Goal: Navigation & Orientation: Find specific page/section

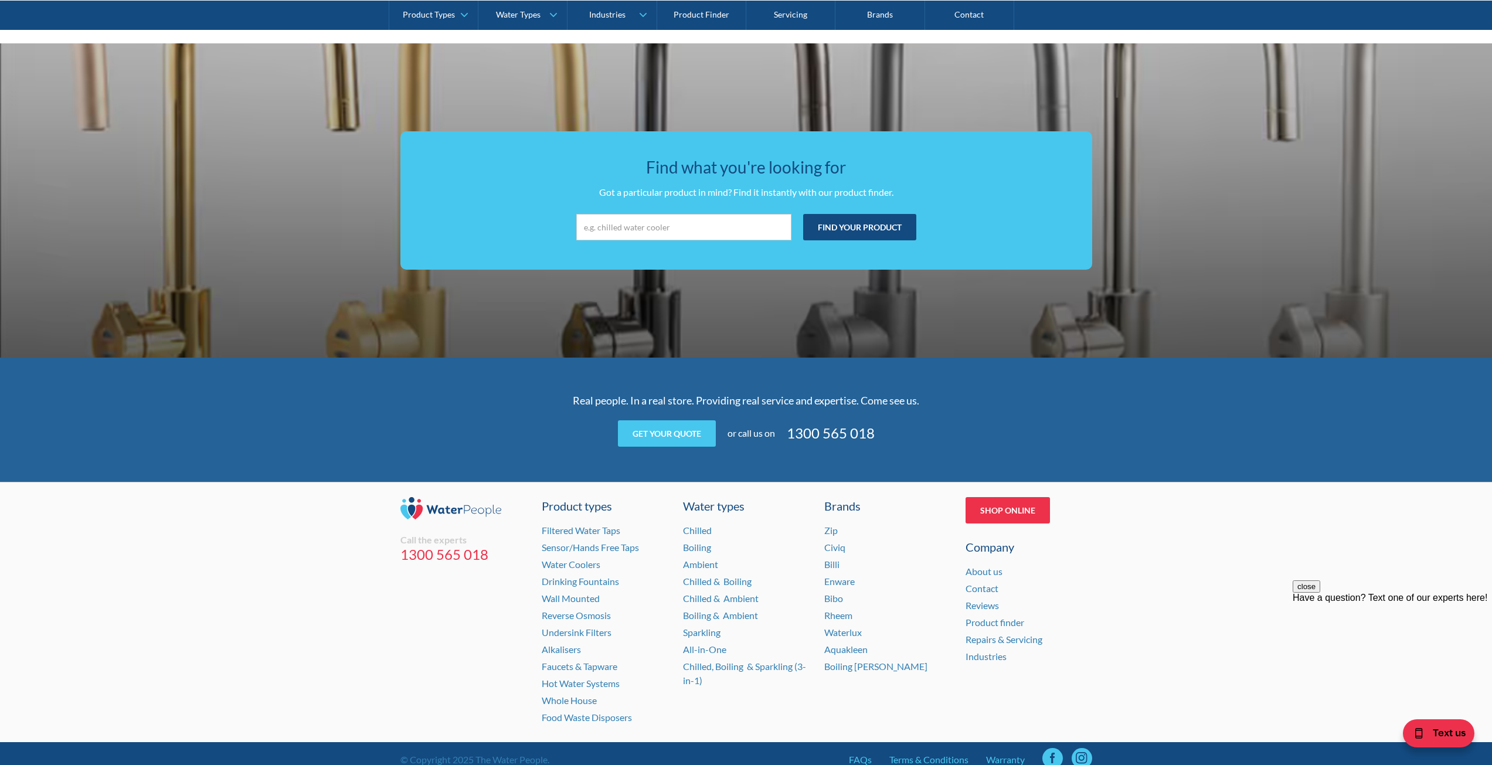
scroll to position [2052, 0]
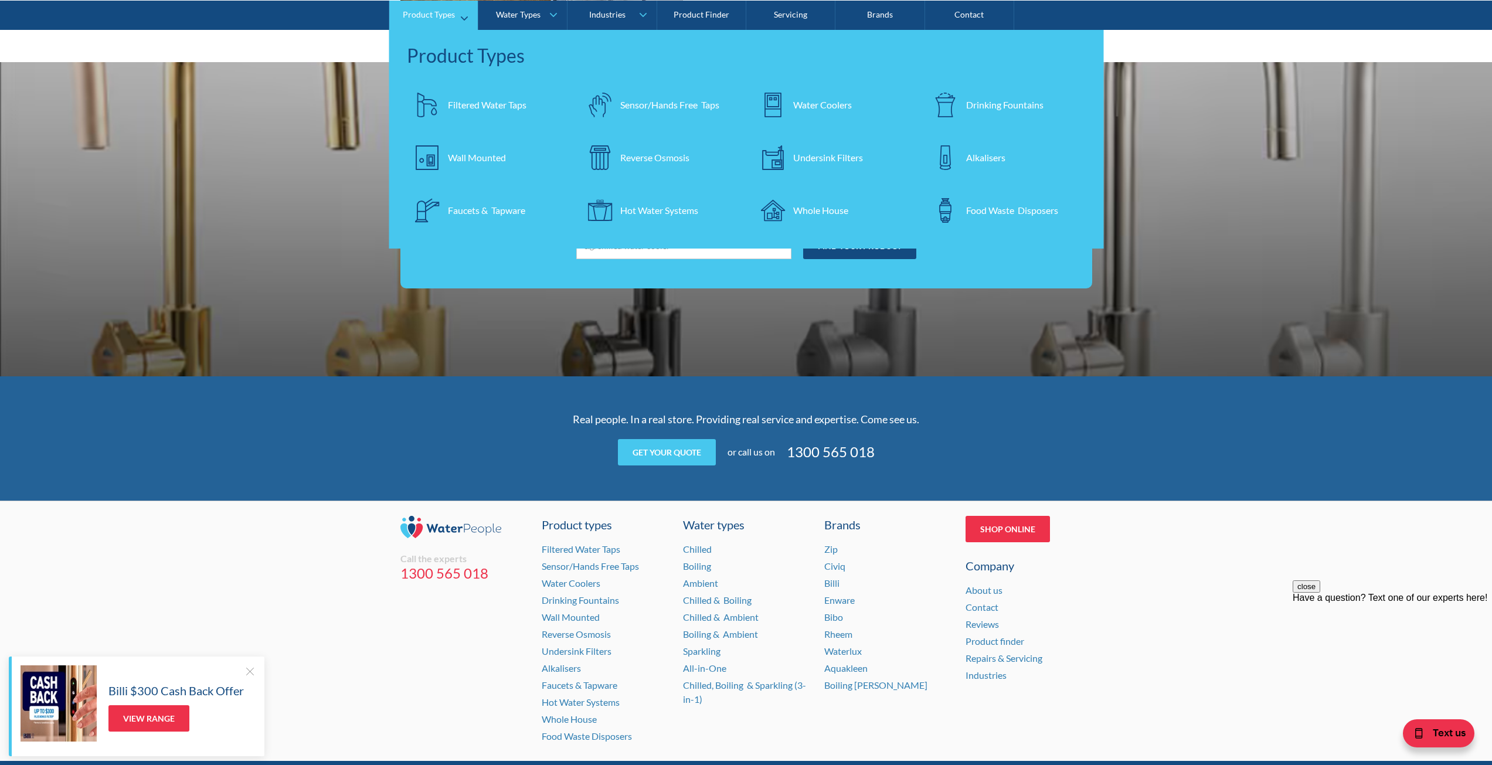
click at [482, 104] on div "Filtered Water Taps" at bounding box center [487, 104] width 79 height 14
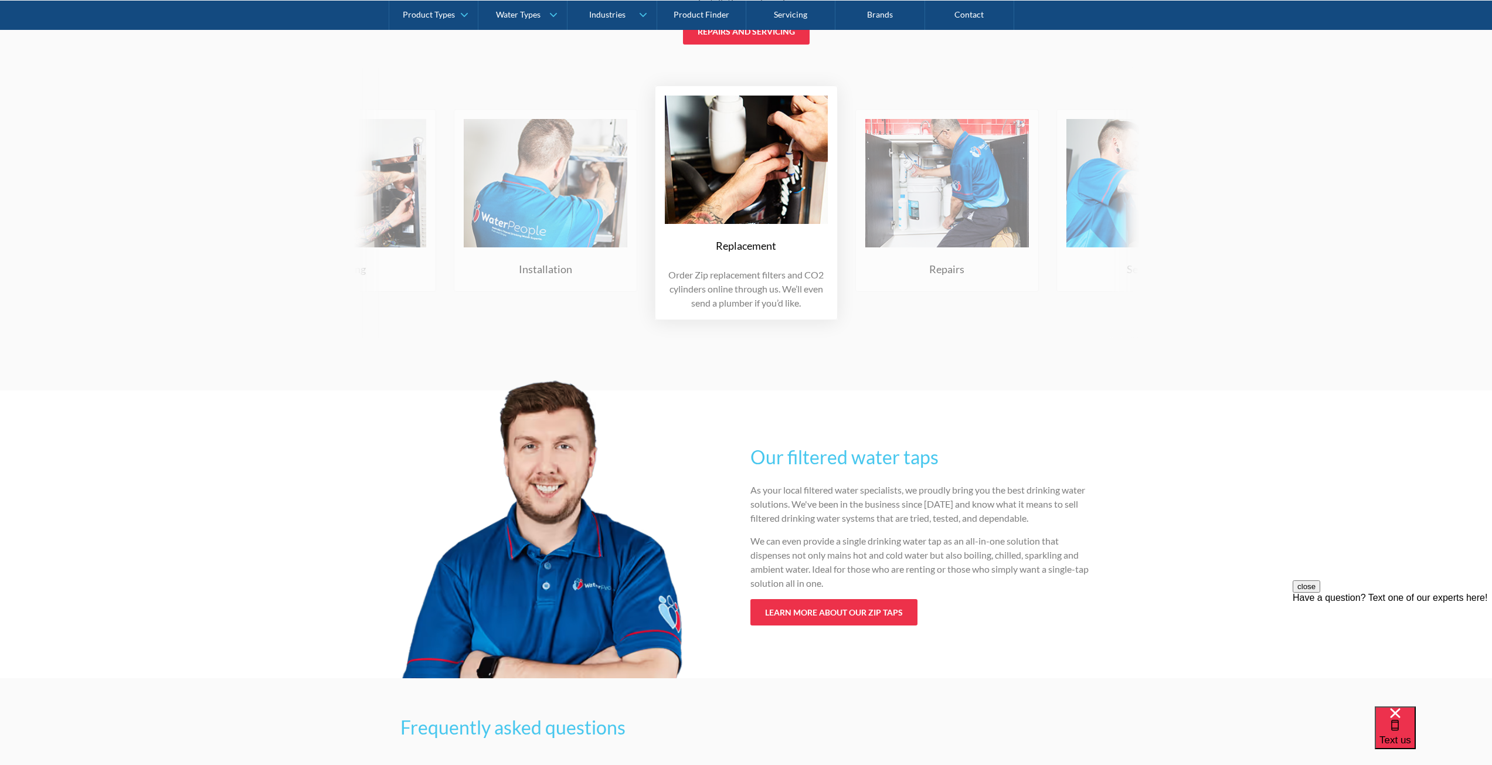
scroll to position [2813, 0]
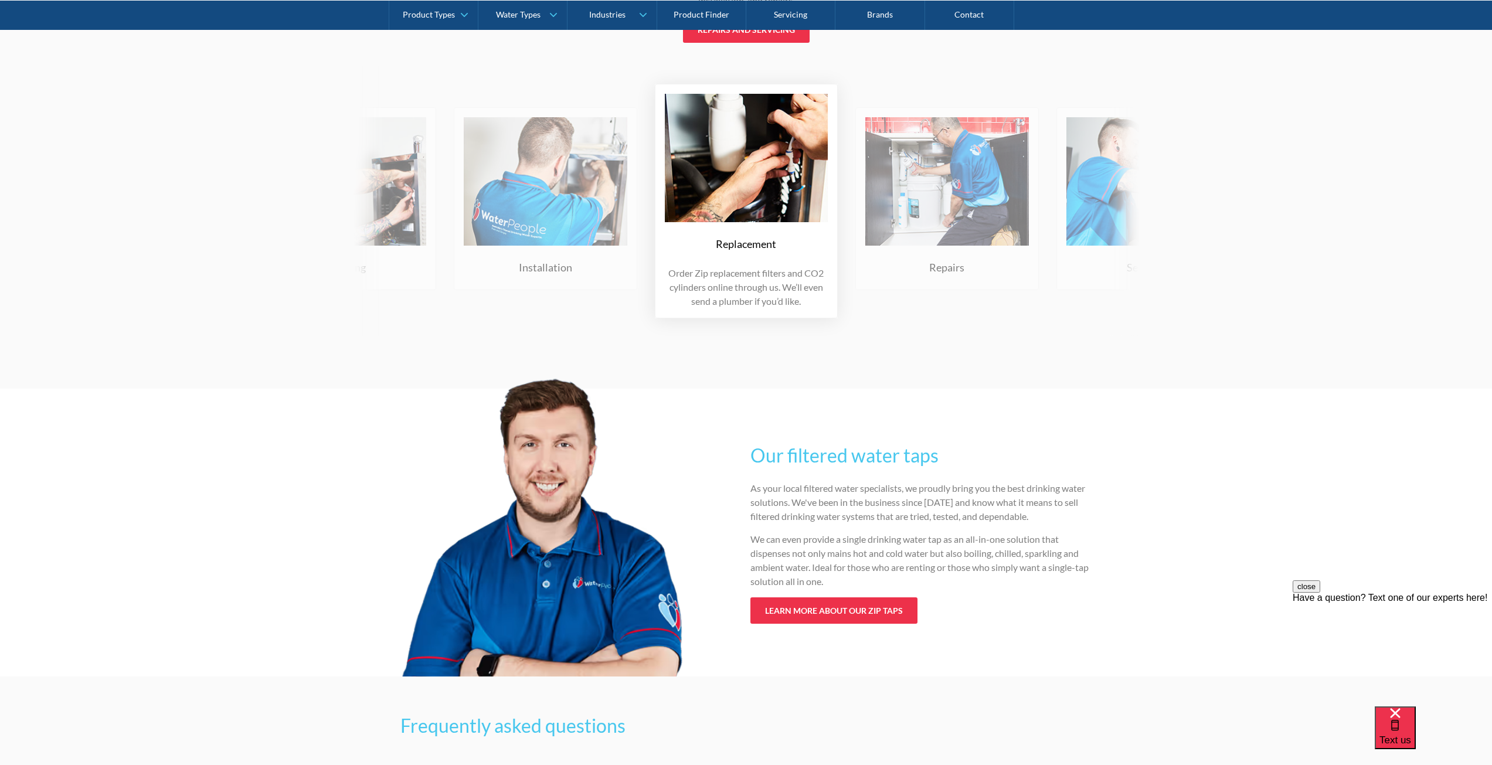
click at [951, 190] on img at bounding box center [947, 181] width 164 height 128
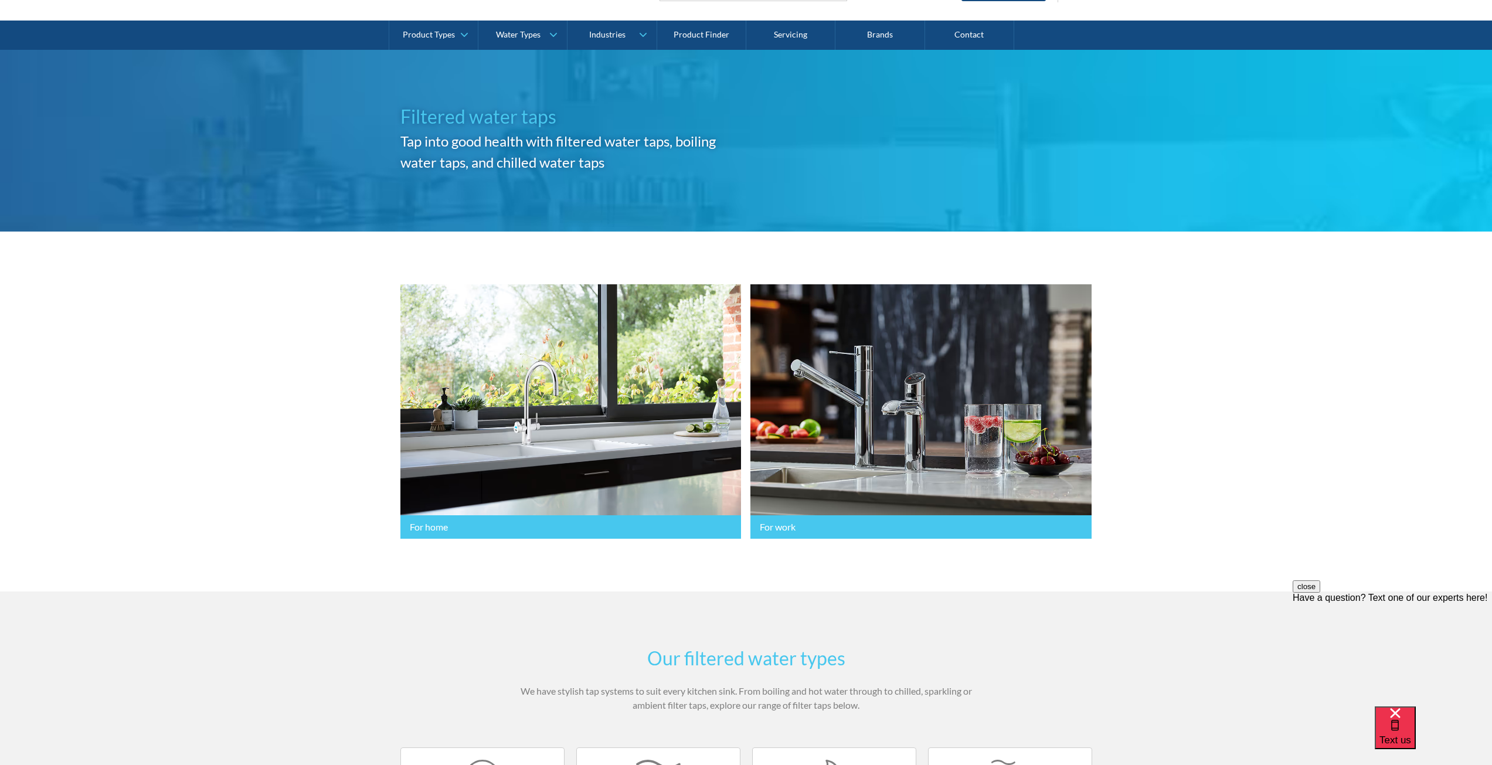
scroll to position [0, 0]
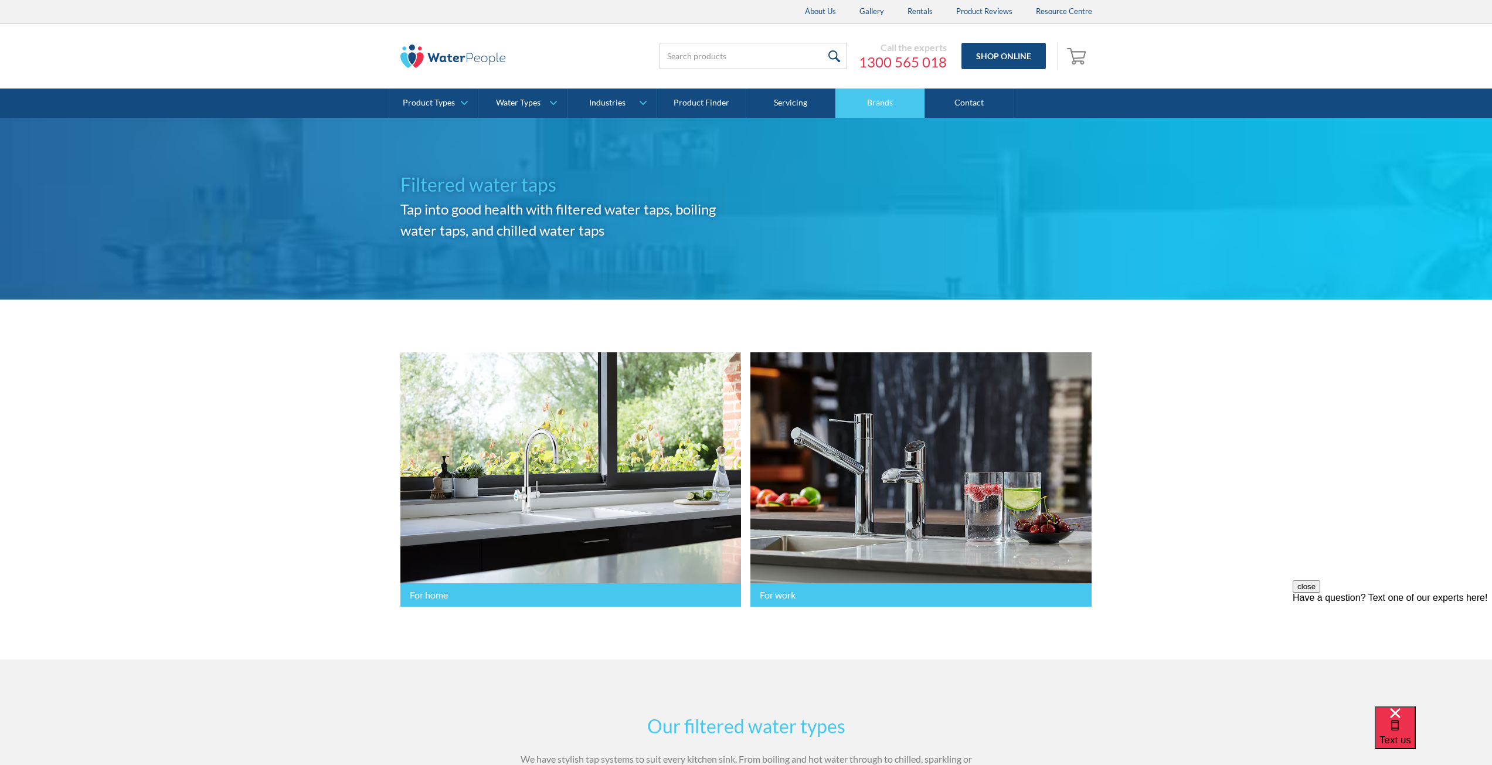
click at [909, 100] on link "Brands" at bounding box center [879, 102] width 89 height 29
